Goal: Use online tool/utility

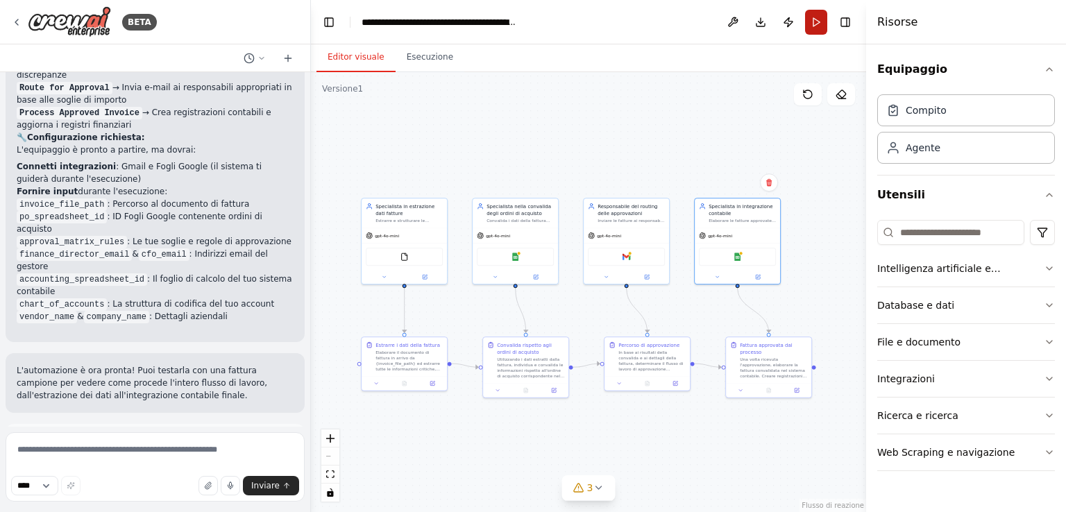
click at [818, 20] on button "Correre" at bounding box center [816, 22] width 22 height 25
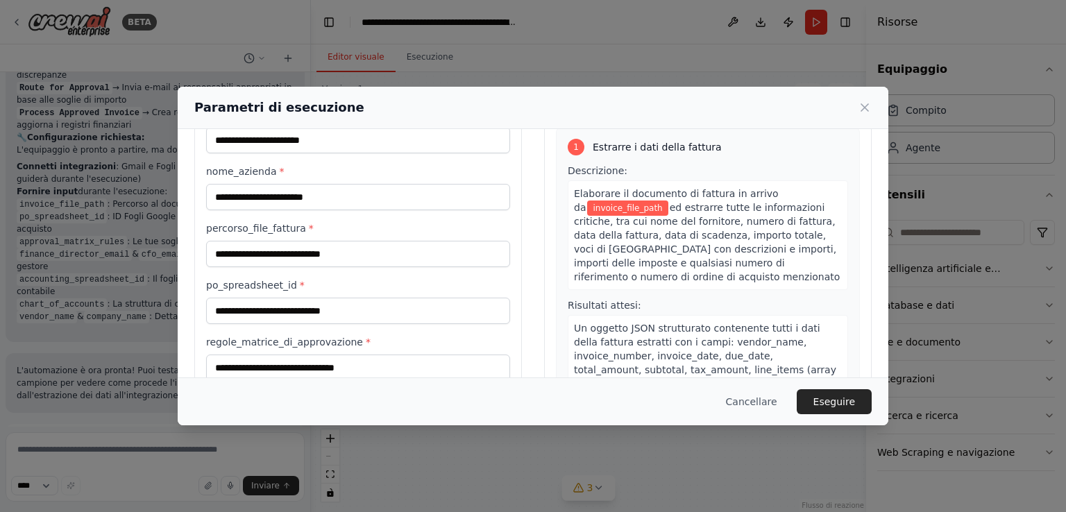
scroll to position [139, 0]
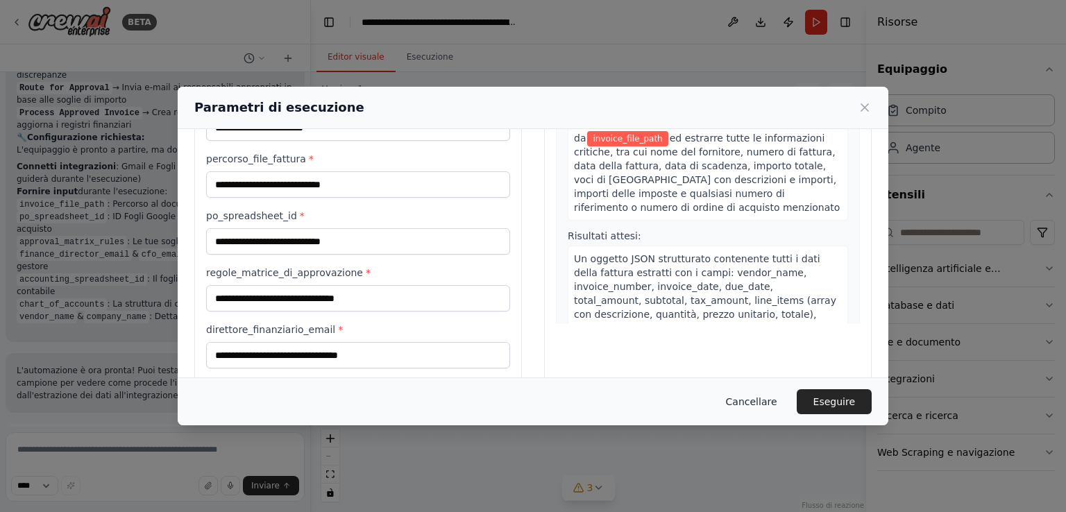
click at [749, 402] on font "Cancellare" at bounding box center [751, 401] width 51 height 11
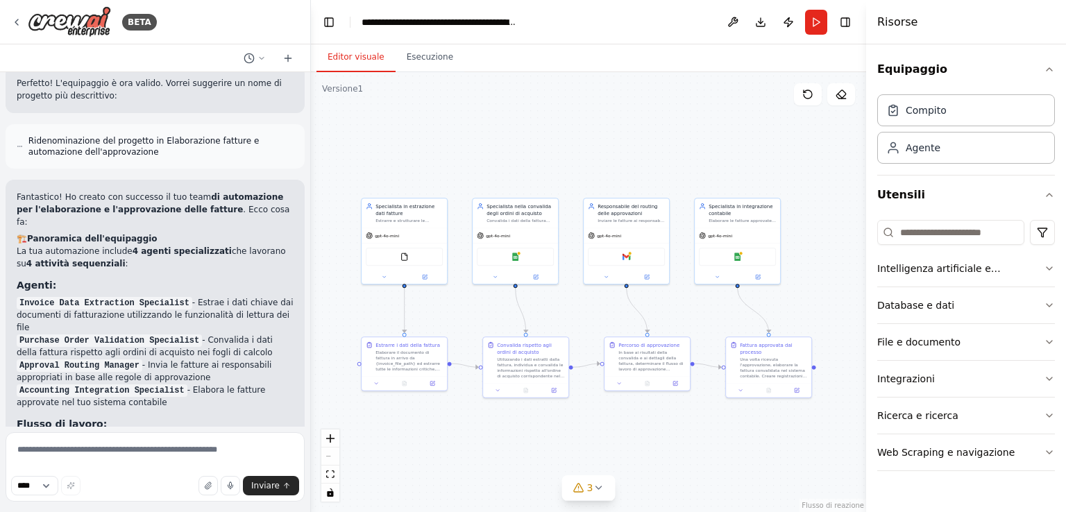
scroll to position [1691, 0]
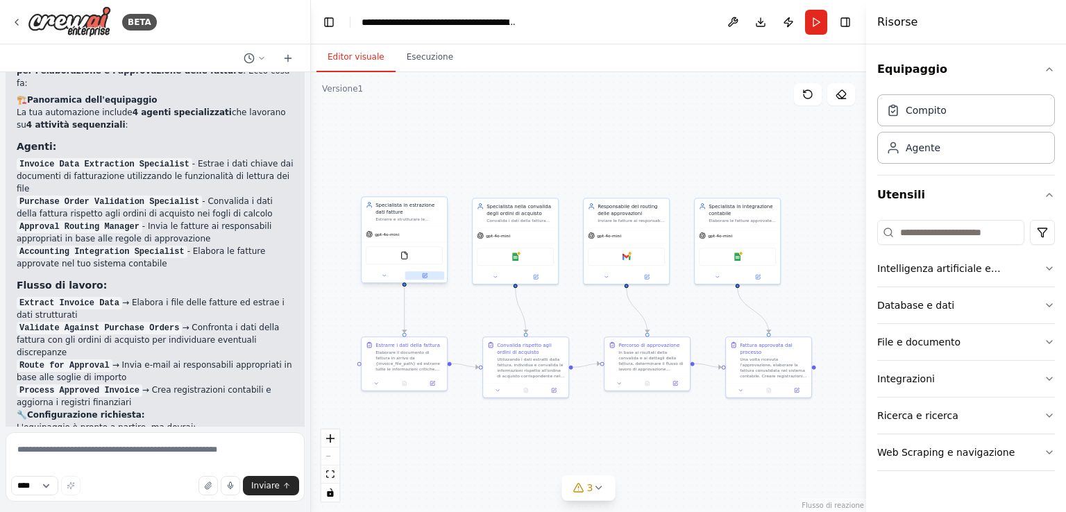
click at [424, 276] on icon at bounding box center [424, 275] width 4 height 4
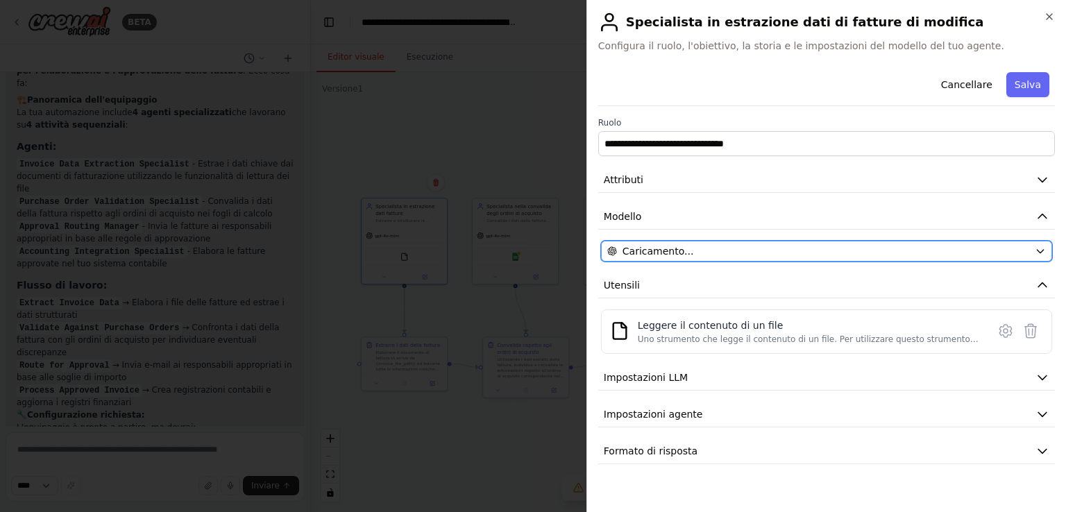
click at [902, 248] on div "Caricamento..." at bounding box center [818, 251] width 422 height 14
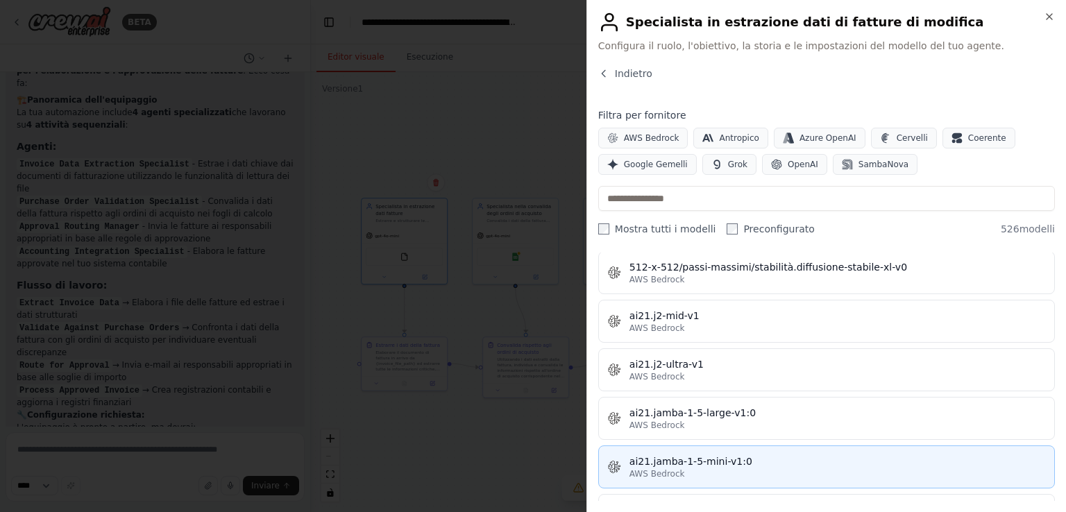
scroll to position [763, 0]
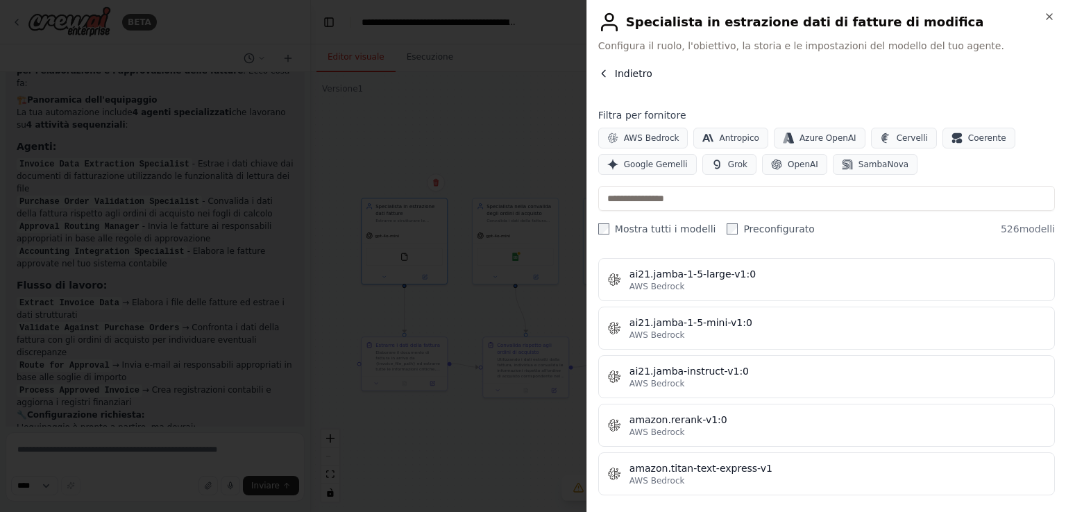
click at [602, 78] on icon "button" at bounding box center [603, 73] width 11 height 11
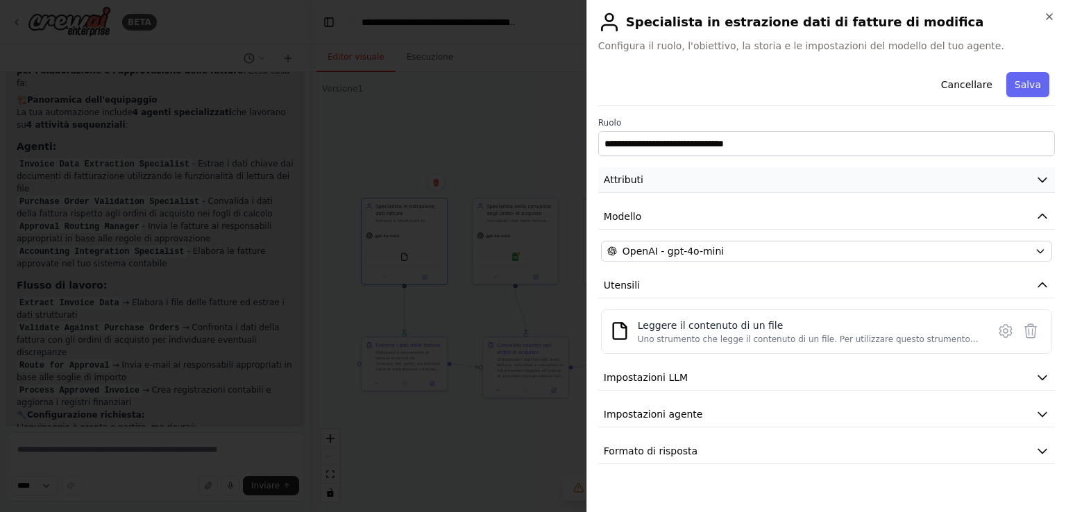
click at [1039, 178] on icon "button" at bounding box center [1042, 180] width 14 height 14
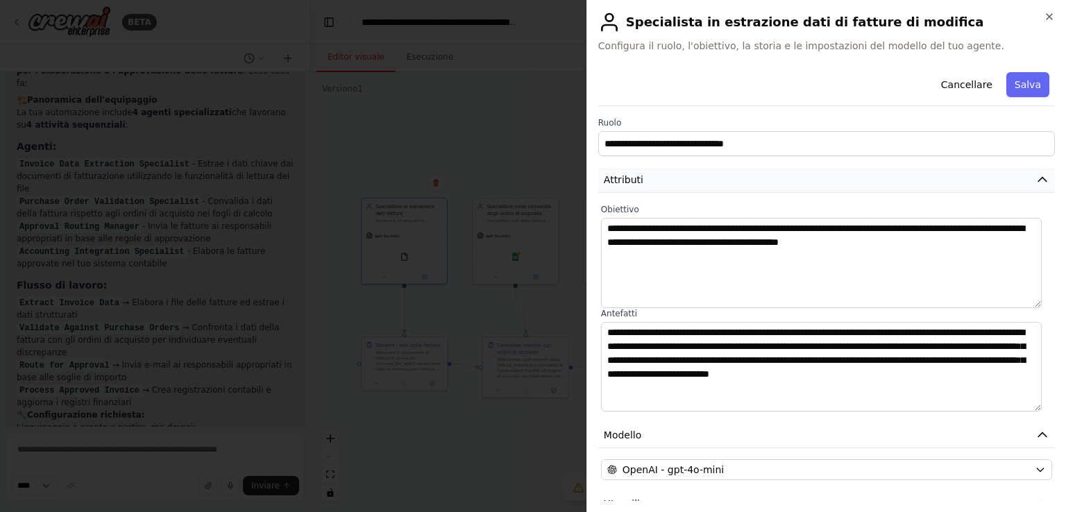
click at [1038, 180] on icon "button" at bounding box center [1042, 180] width 8 height 4
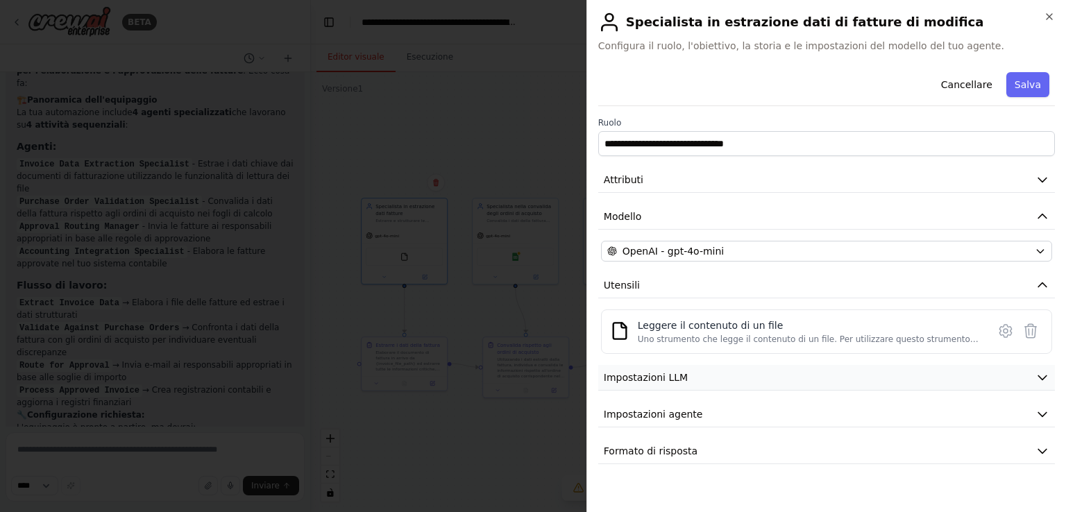
click at [1036, 377] on icon "button" at bounding box center [1042, 377] width 14 height 14
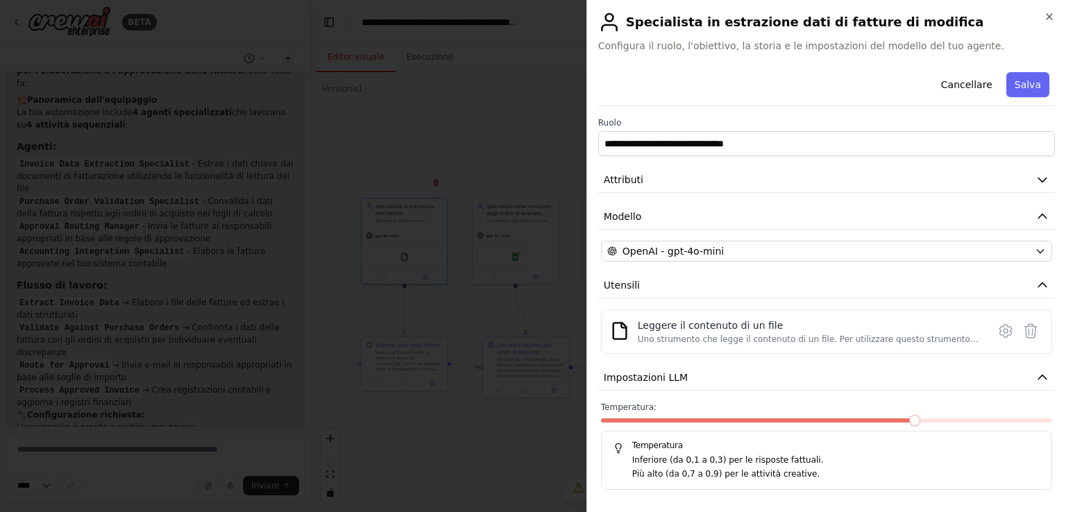
scroll to position [72, 0]
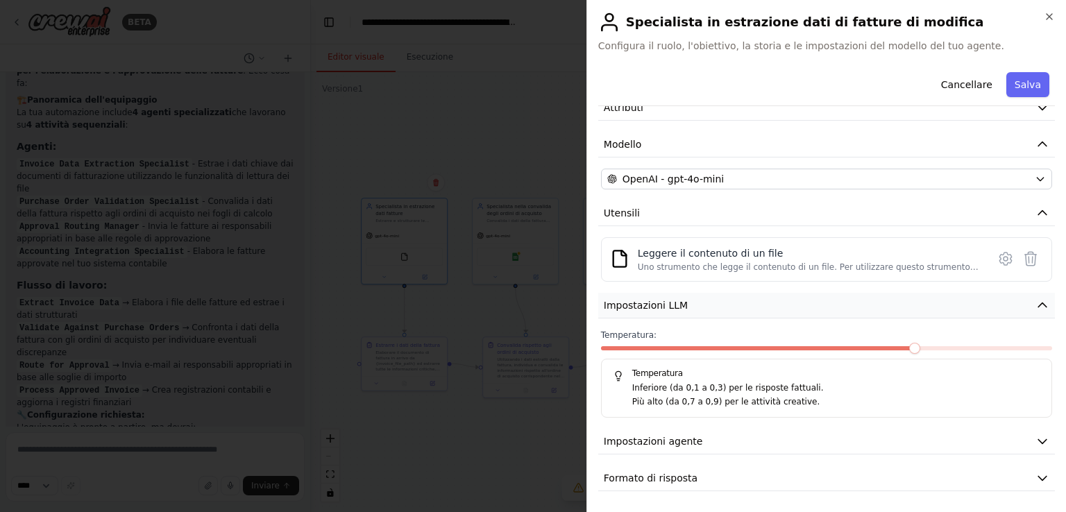
click at [1035, 303] on icon "button" at bounding box center [1042, 305] width 14 height 14
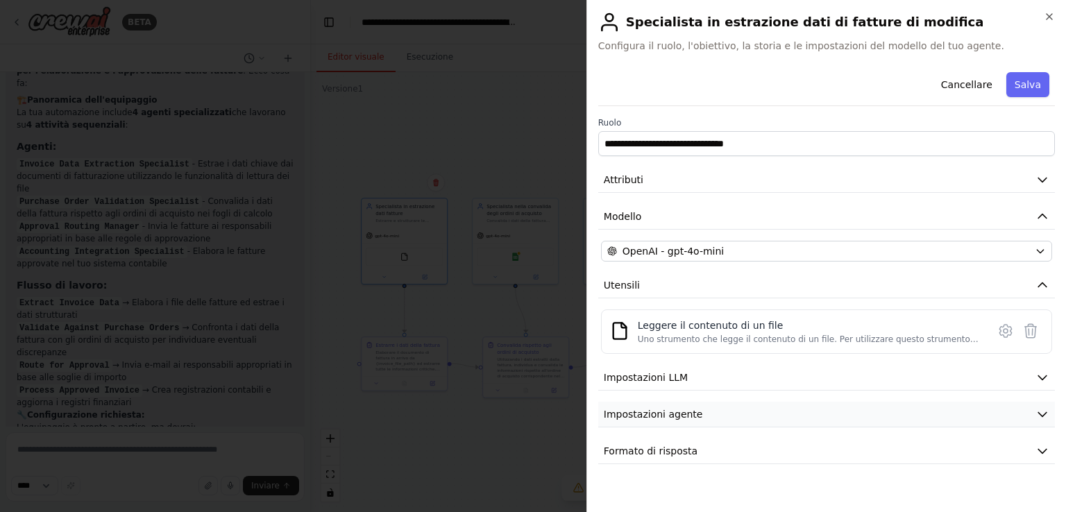
click at [1043, 413] on icon "button" at bounding box center [1042, 415] width 8 height 4
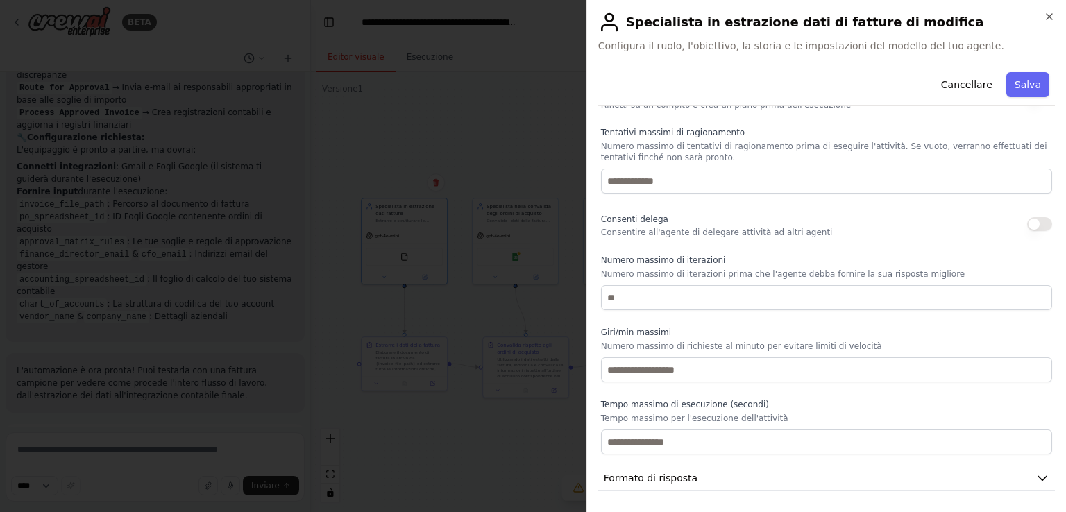
scroll to position [217, 0]
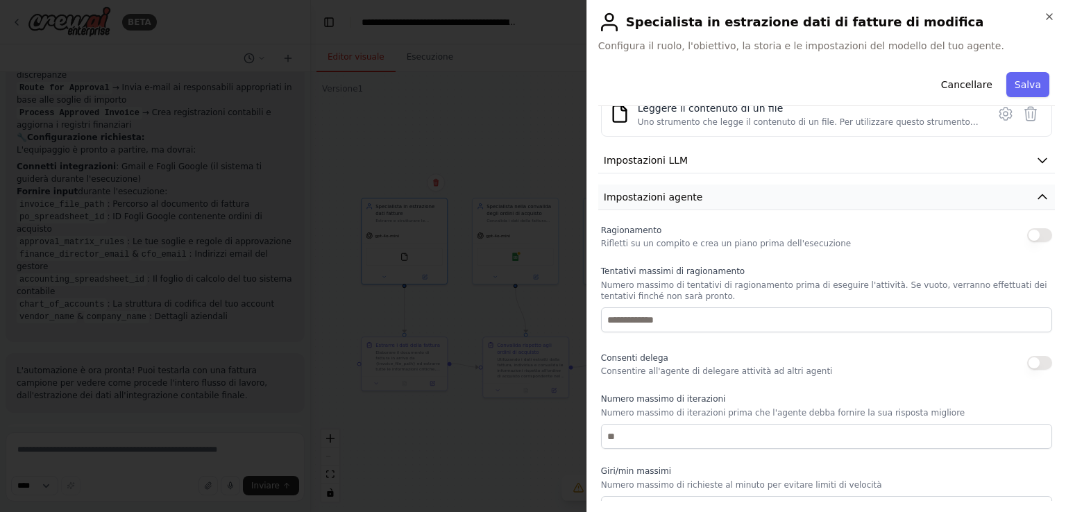
click at [1035, 196] on icon "button" at bounding box center [1042, 197] width 14 height 14
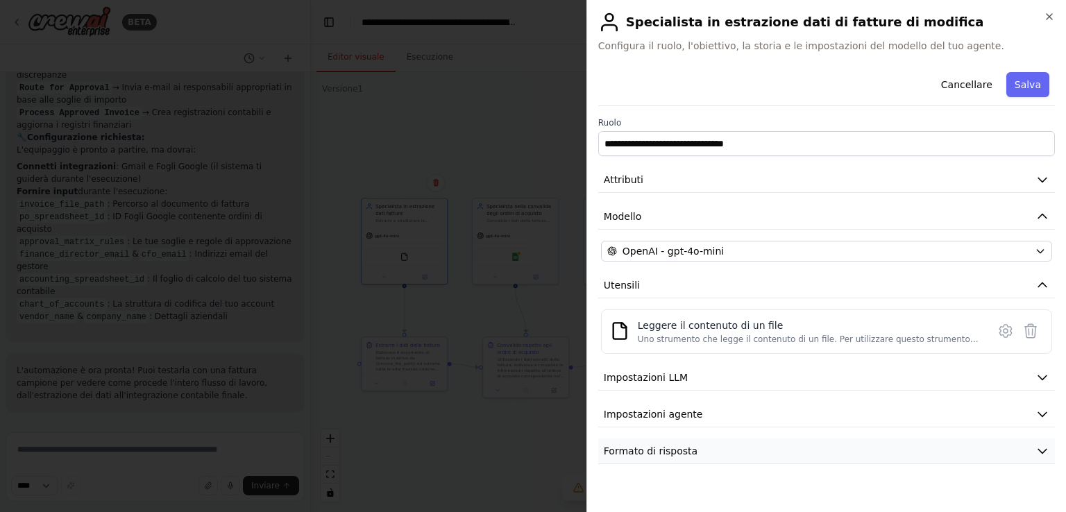
click at [1037, 452] on icon "button" at bounding box center [1042, 451] width 14 height 14
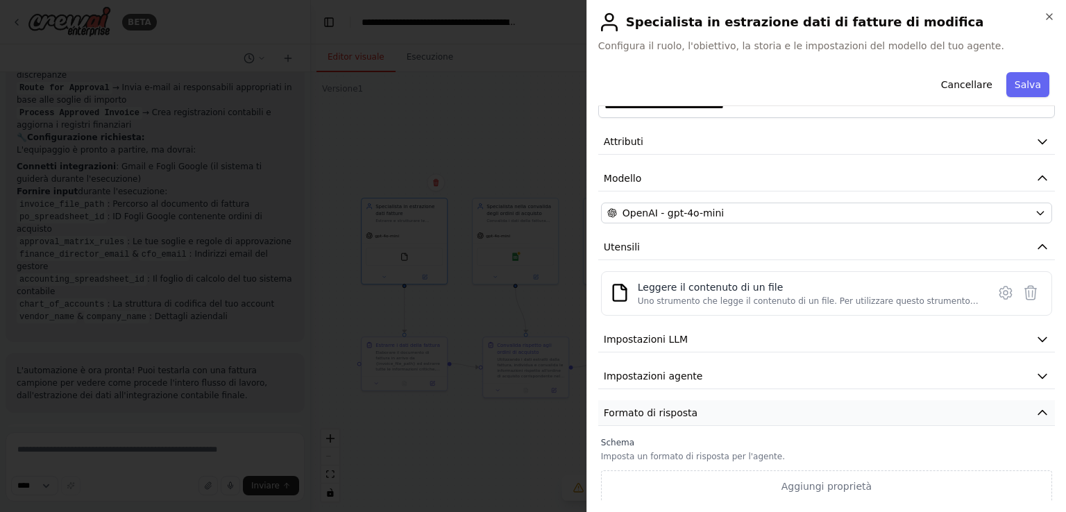
click at [1038, 411] on icon "button" at bounding box center [1042, 413] width 8 height 4
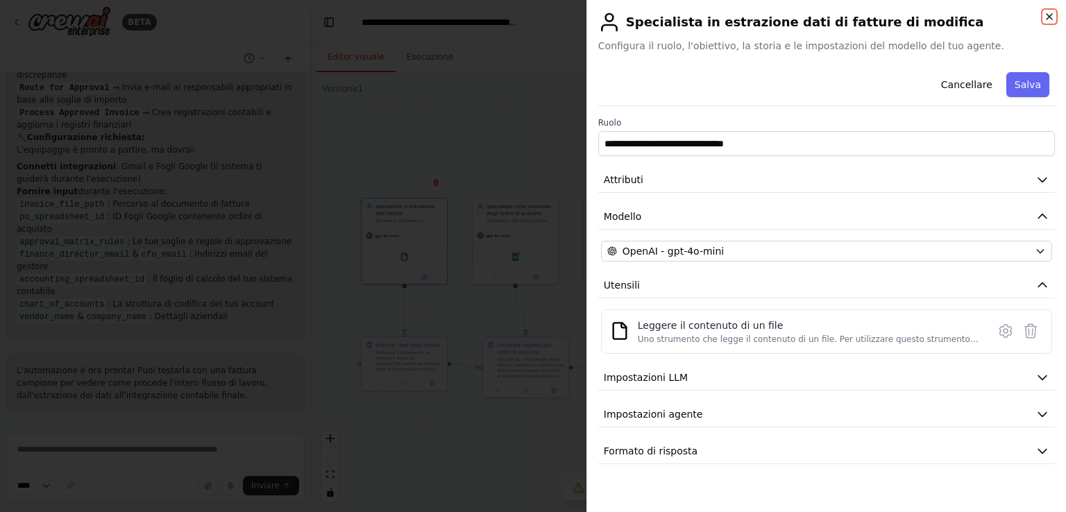
click at [1050, 12] on icon "button" at bounding box center [1048, 16] width 11 height 11
